Goal: Task Accomplishment & Management: Use online tool/utility

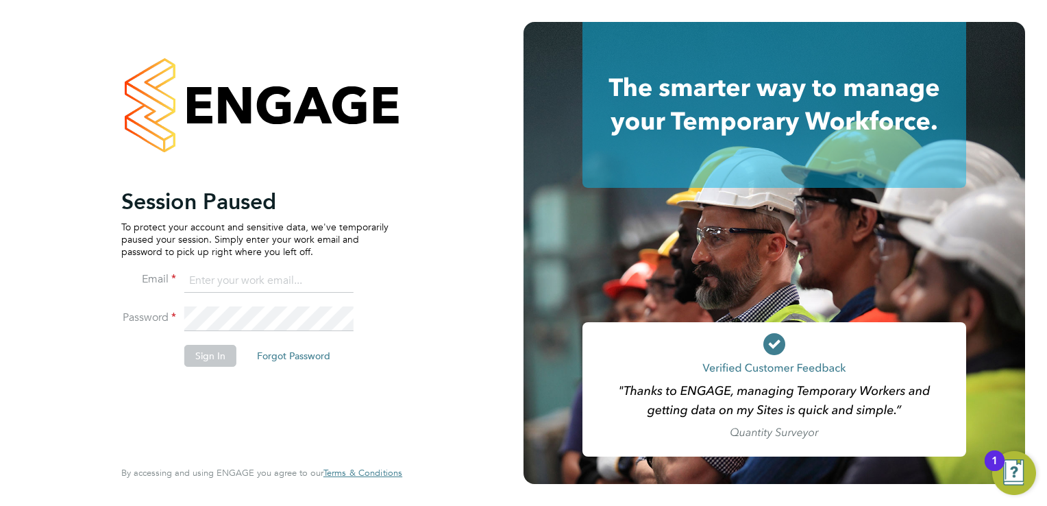
click at [293, 279] on input at bounding box center [268, 281] width 169 height 25
type input "[EMAIL_ADDRESS][PERSON_NAME][DOMAIN_NAME]"
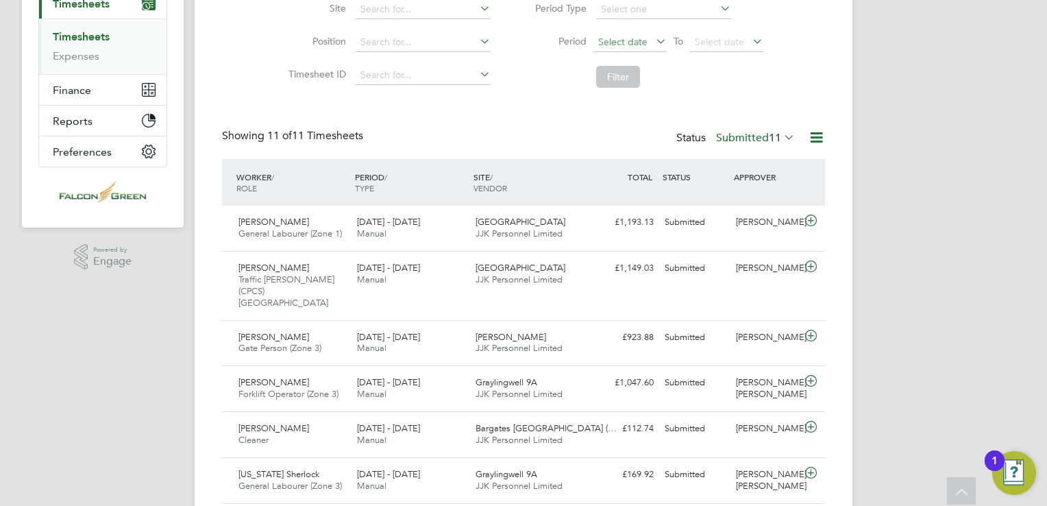
click at [608, 47] on span "Select date" at bounding box center [622, 42] width 49 height 12
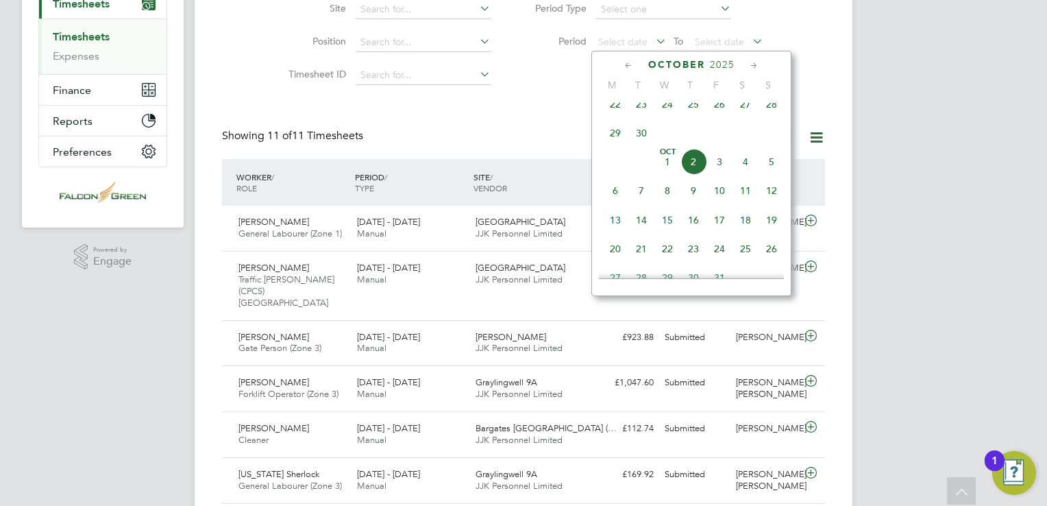
click at [616, 114] on span "22" at bounding box center [615, 104] width 26 height 26
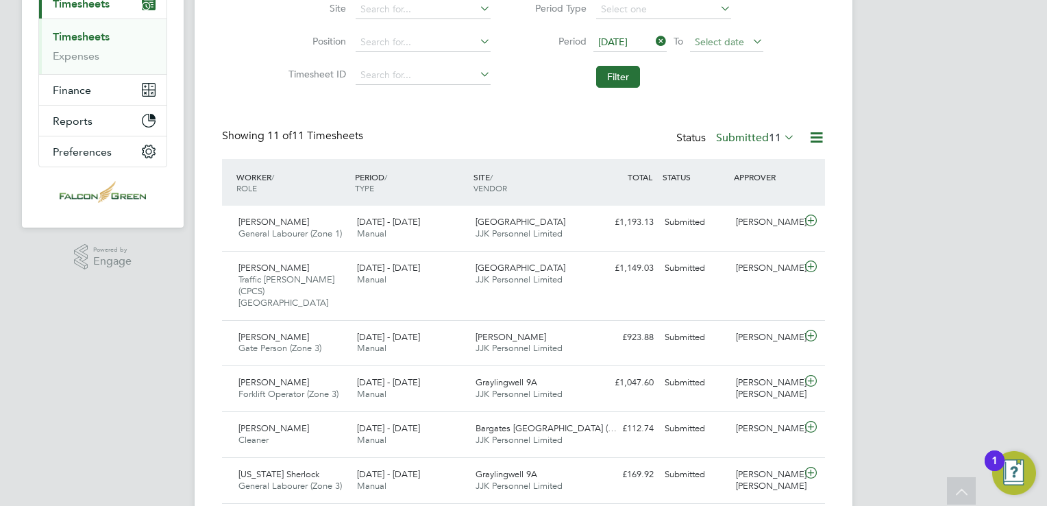
click at [735, 40] on span "Select date" at bounding box center [719, 42] width 49 height 12
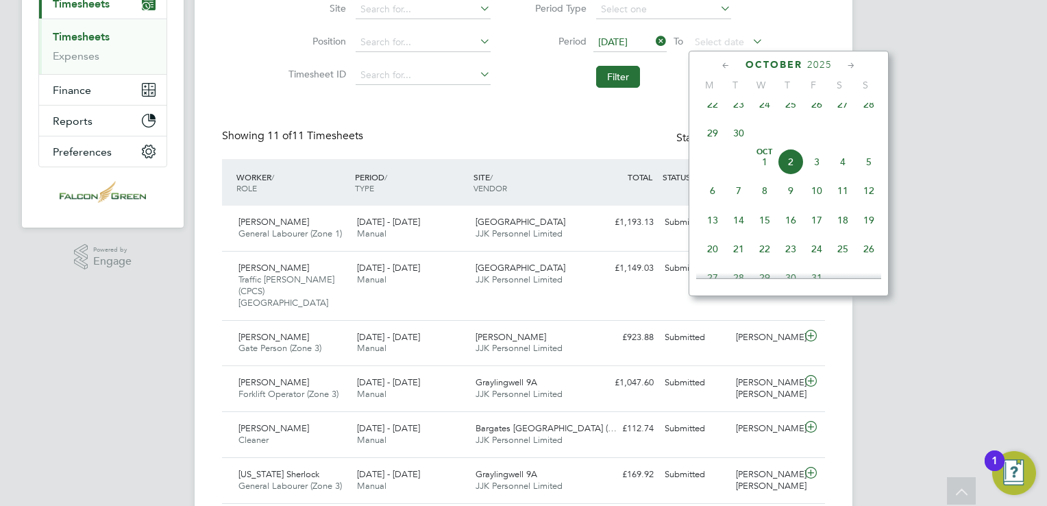
click at [866, 113] on span "28" at bounding box center [869, 104] width 26 height 26
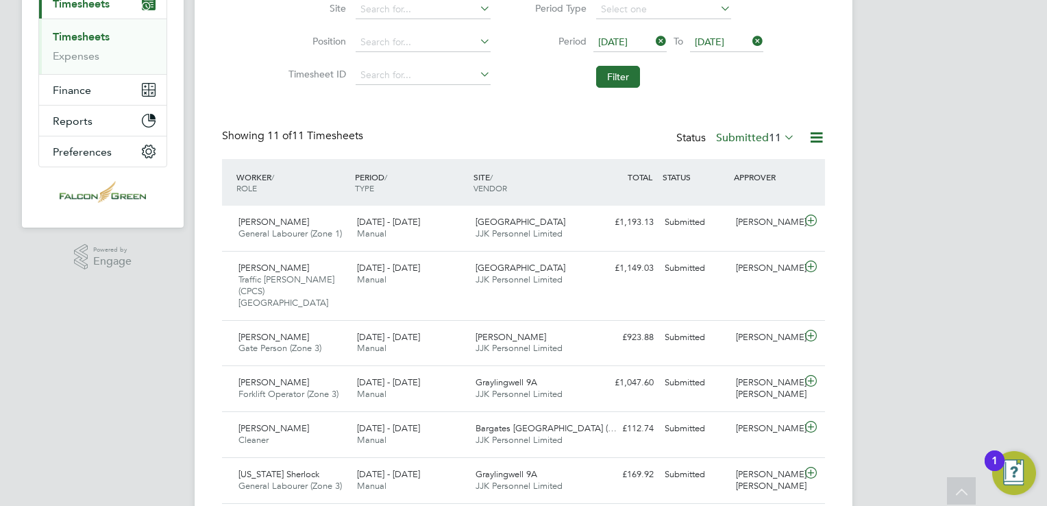
drag, startPoint x: 628, startPoint y: 75, endPoint x: 621, endPoint y: 71, distance: 8.4
click at [628, 75] on button "Filter" at bounding box center [618, 77] width 44 height 22
